Goal: Information Seeking & Learning: Learn about a topic

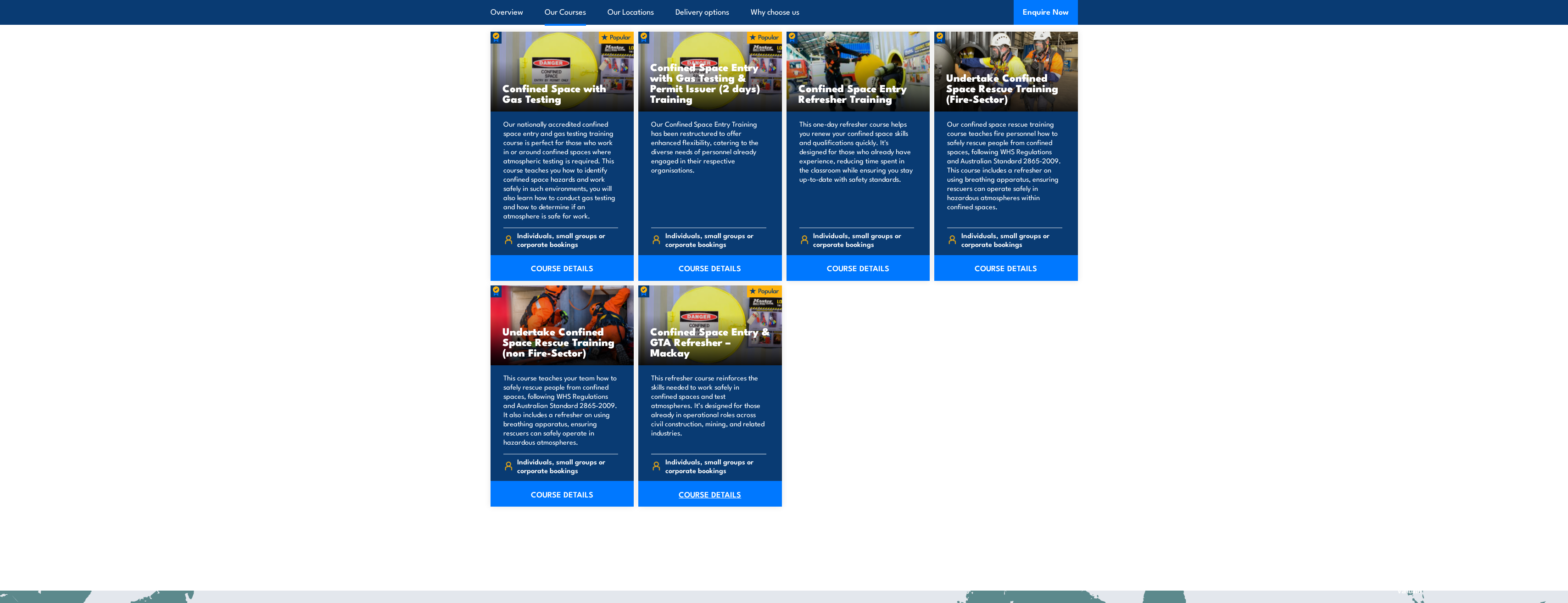
scroll to position [689, 0]
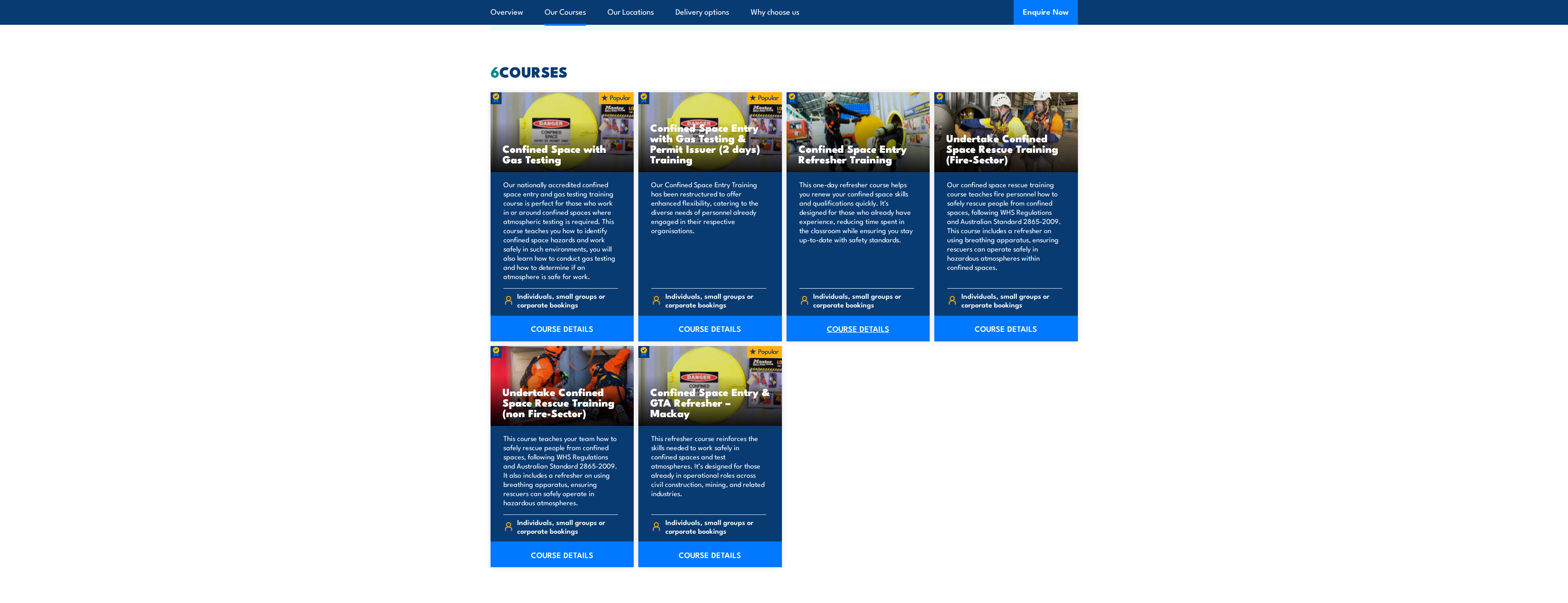
click at [852, 329] on link "COURSE DETAILS" at bounding box center [858, 328] width 144 height 26
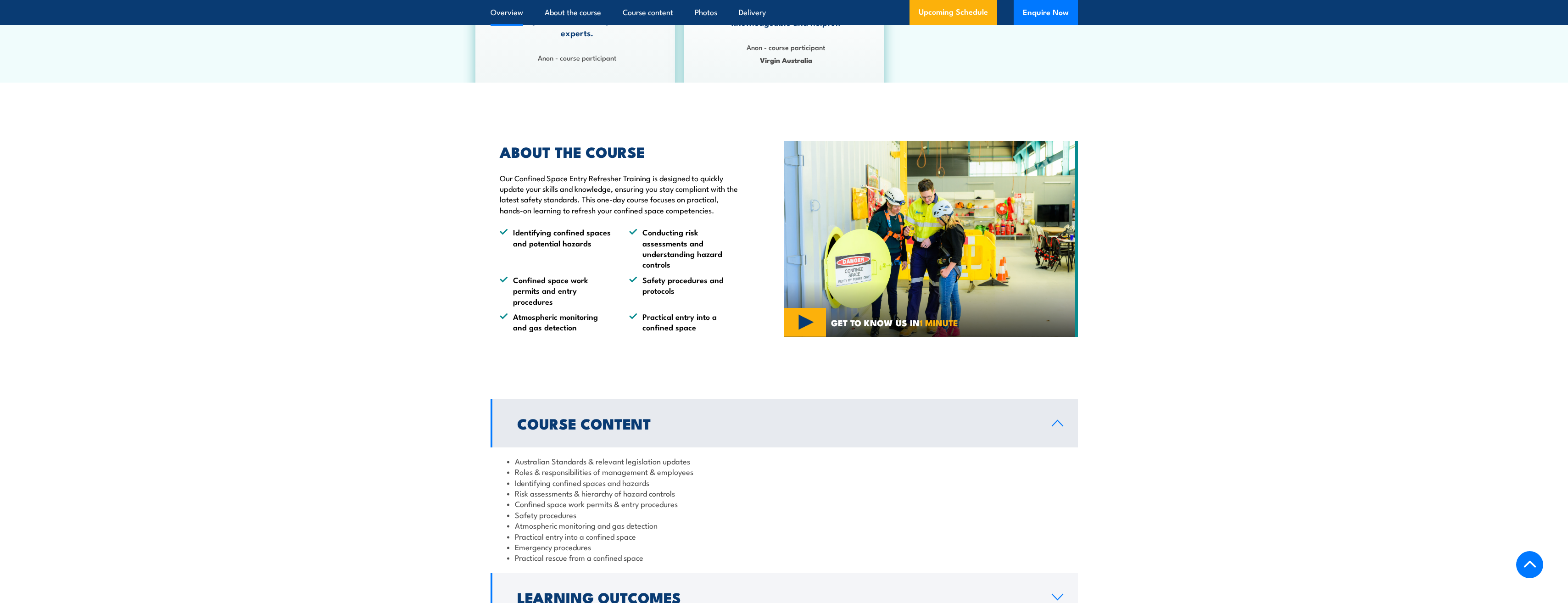
scroll to position [321, 0]
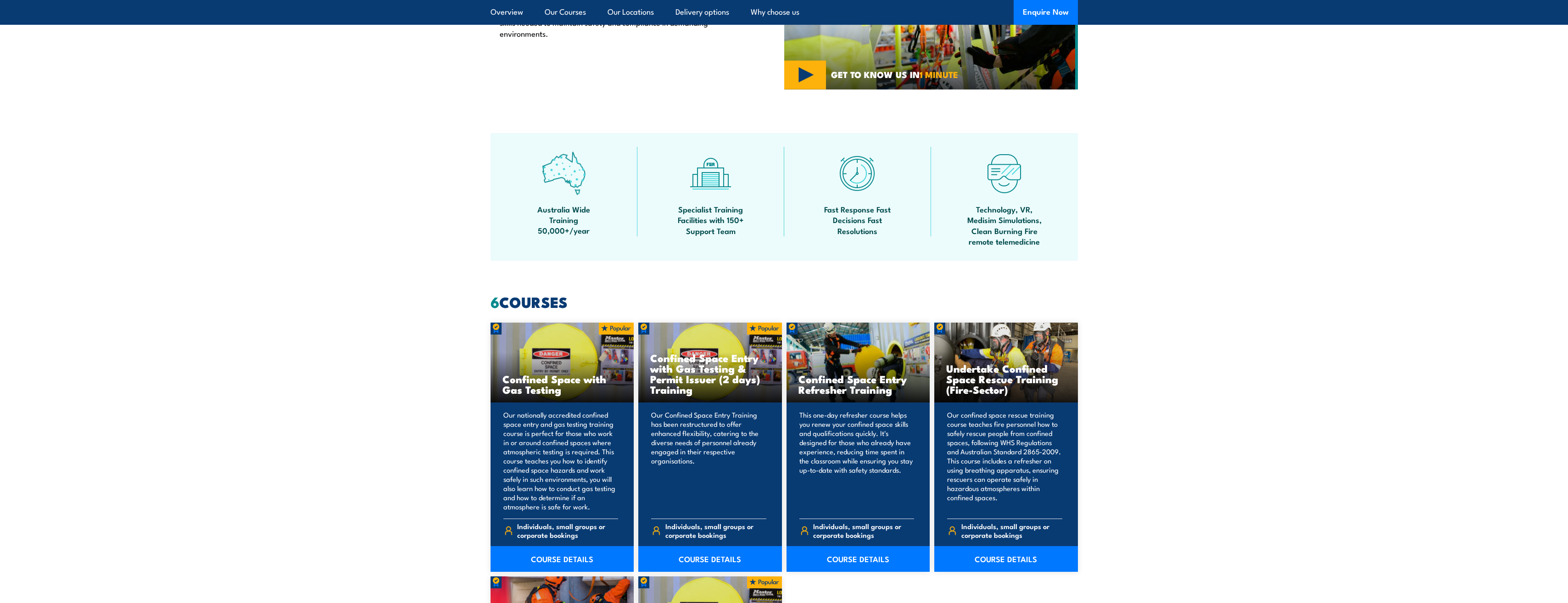
scroll to position [551, 0]
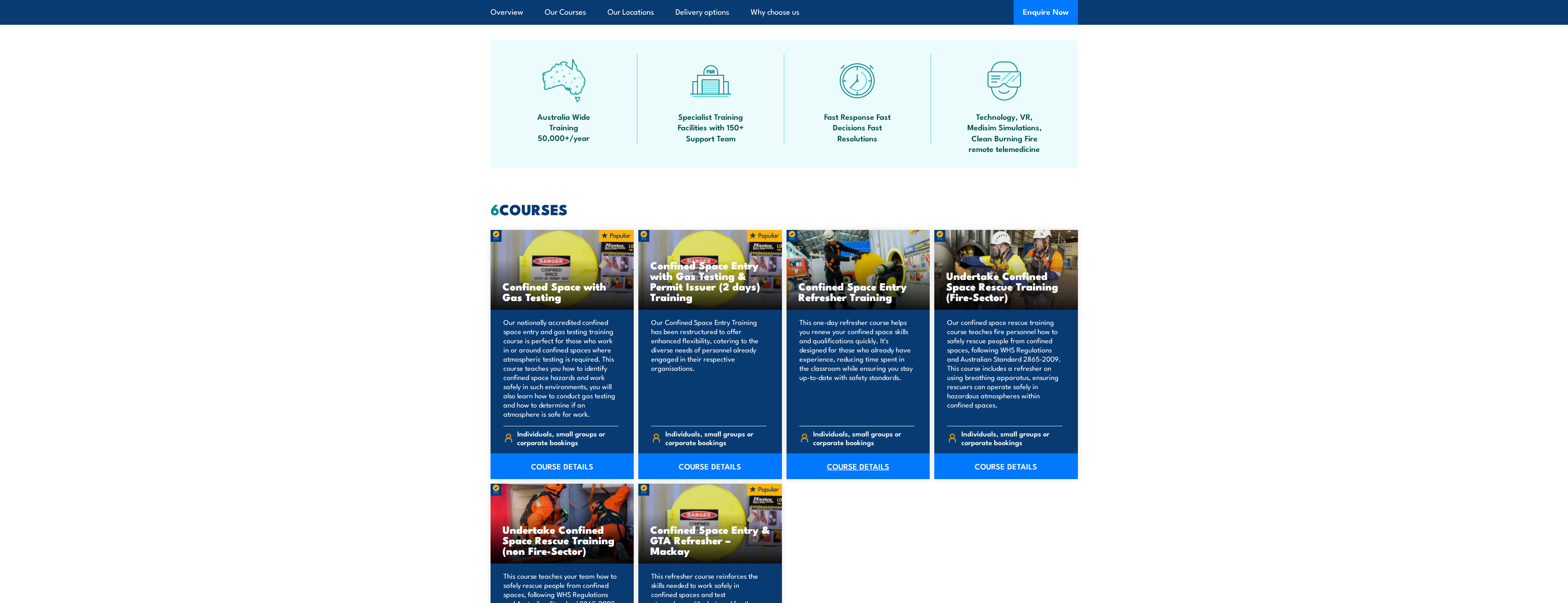
click at [863, 474] on link "COURSE DETAILS" at bounding box center [858, 466] width 144 height 26
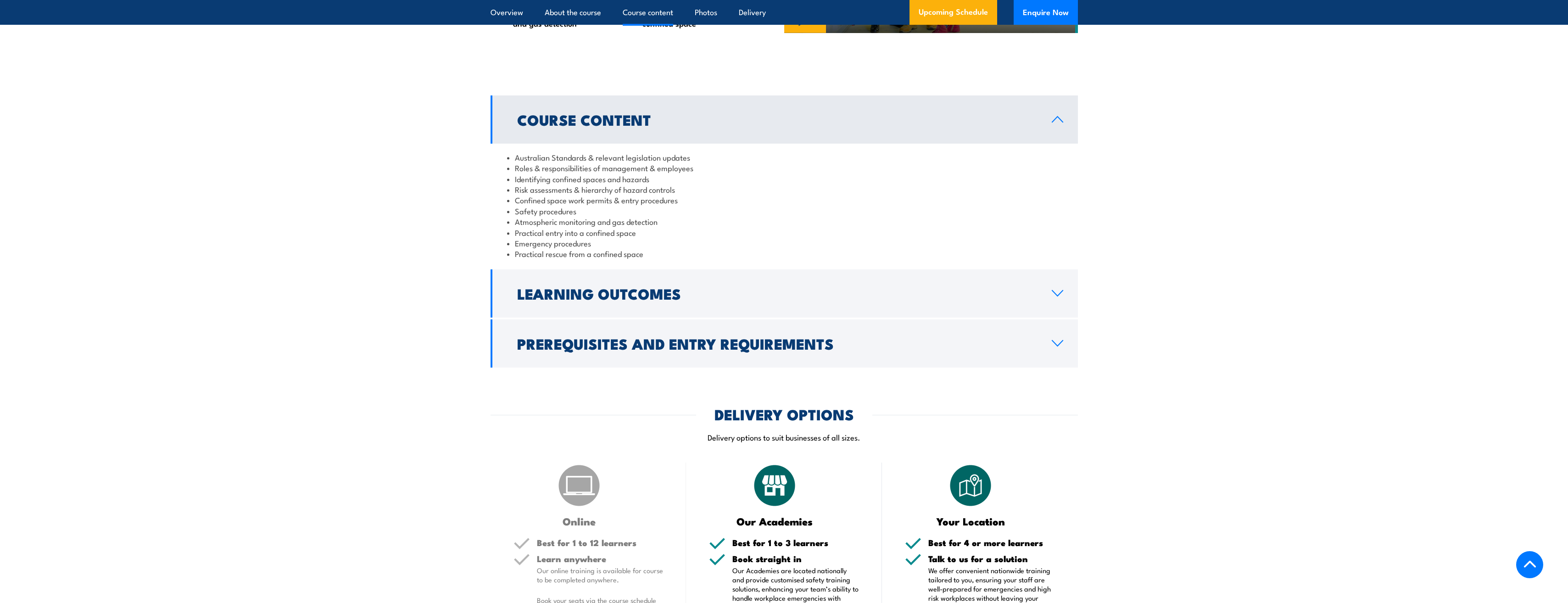
scroll to position [964, 0]
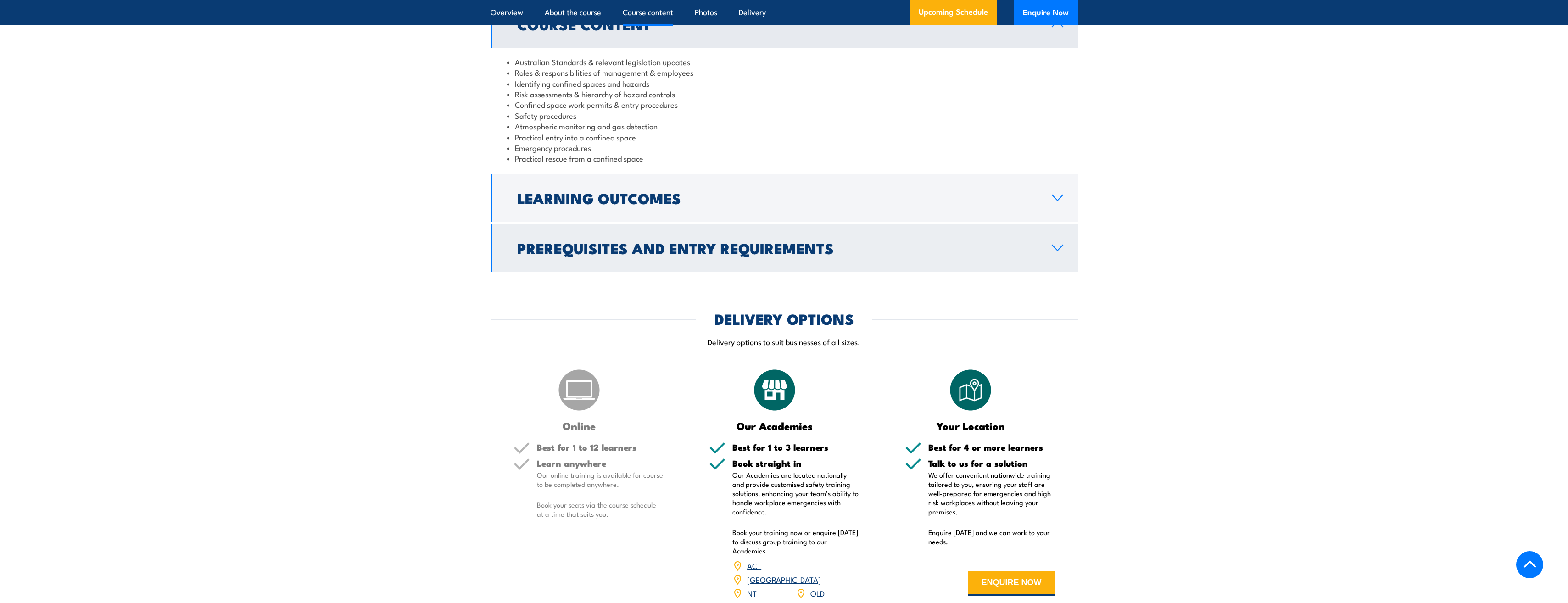
click at [738, 233] on link "Prerequisites and Entry Requirements" at bounding box center [784, 248] width 587 height 48
